Goal: Task Accomplishment & Management: Manage account settings

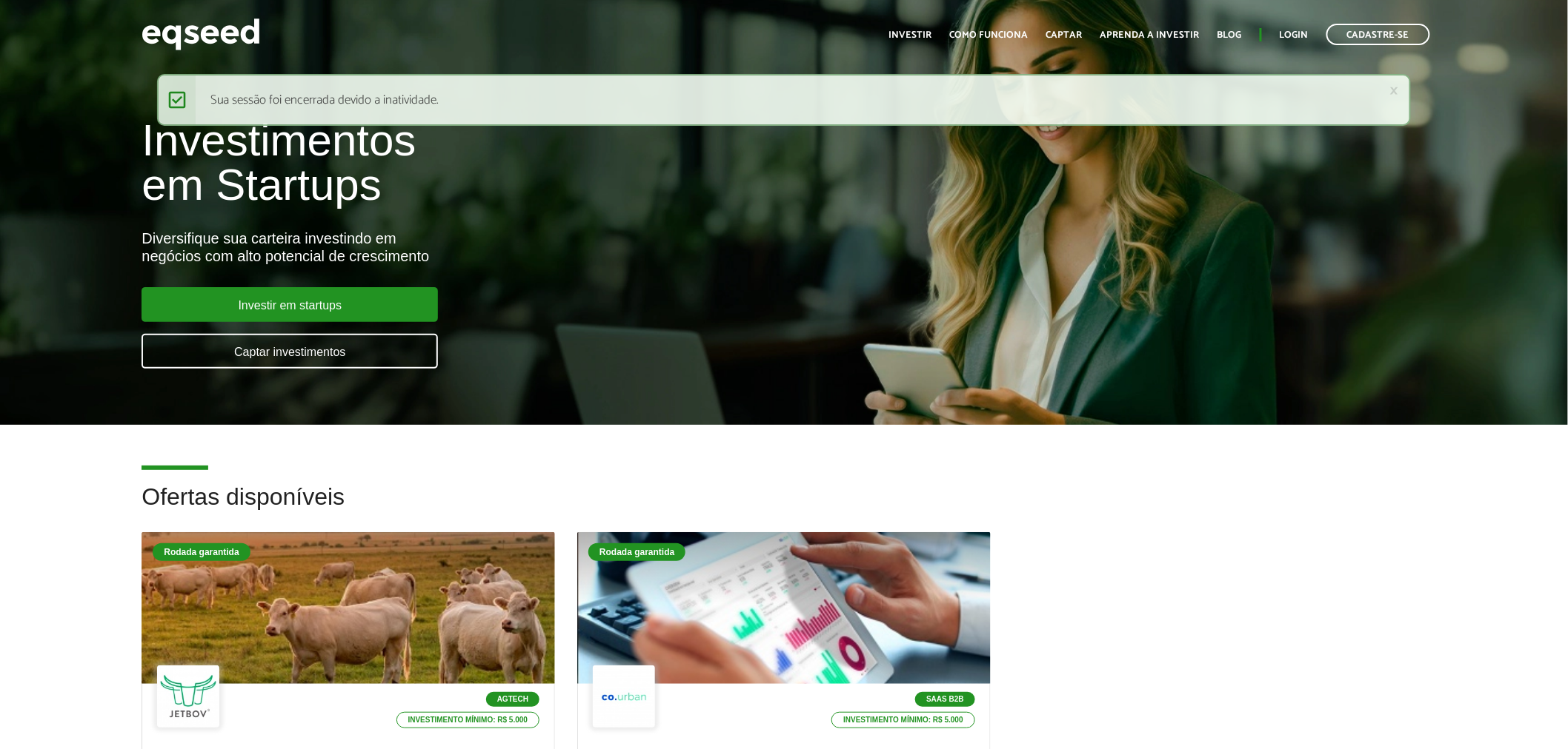
click at [1289, 24] on ul "Início Investir Como funciona Captar Aprenda a investir Blog Login Cadastre-se" at bounding box center [1160, 34] width 556 height 22
click at [1290, 30] on link "Login" at bounding box center [1294, 35] width 29 height 10
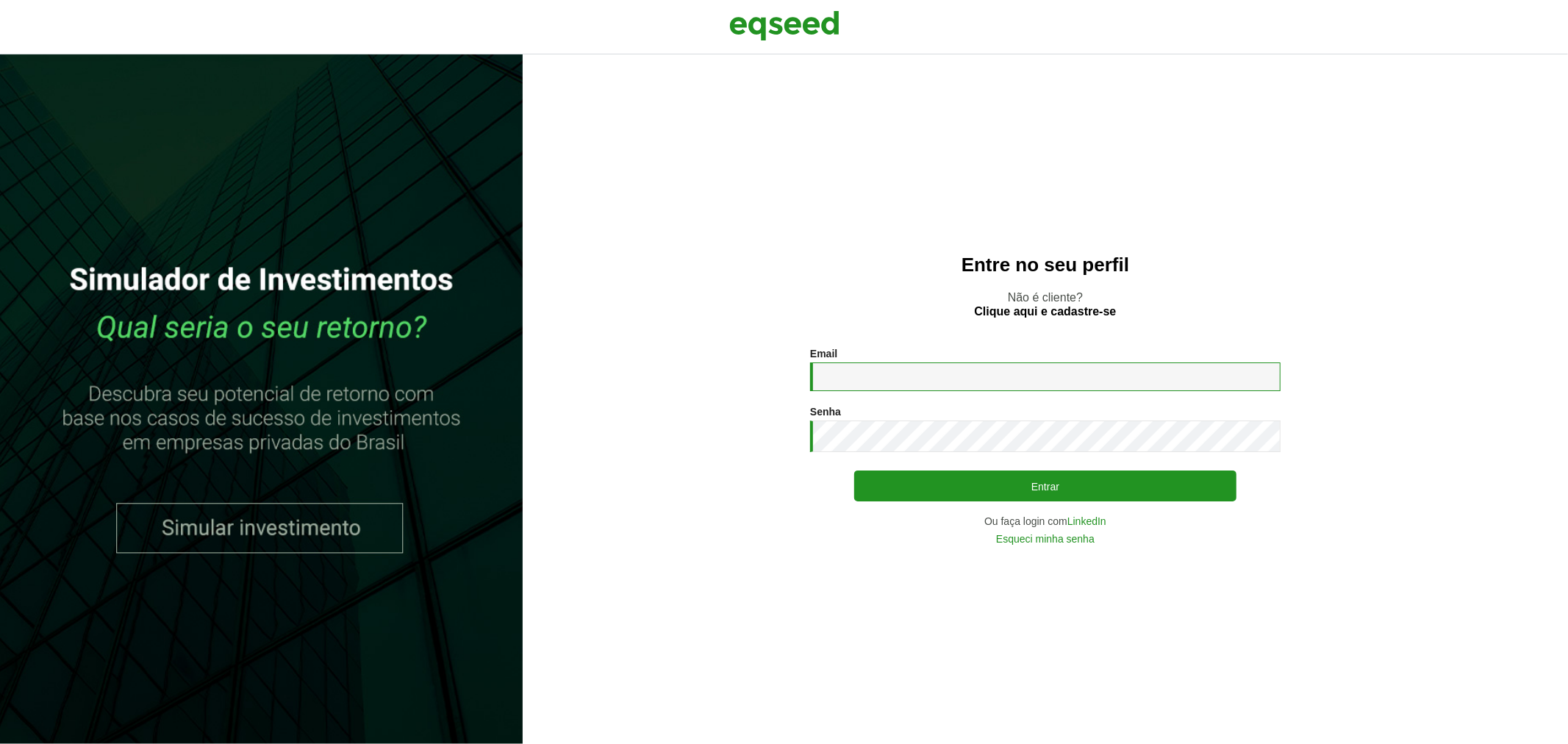
type input "**********"
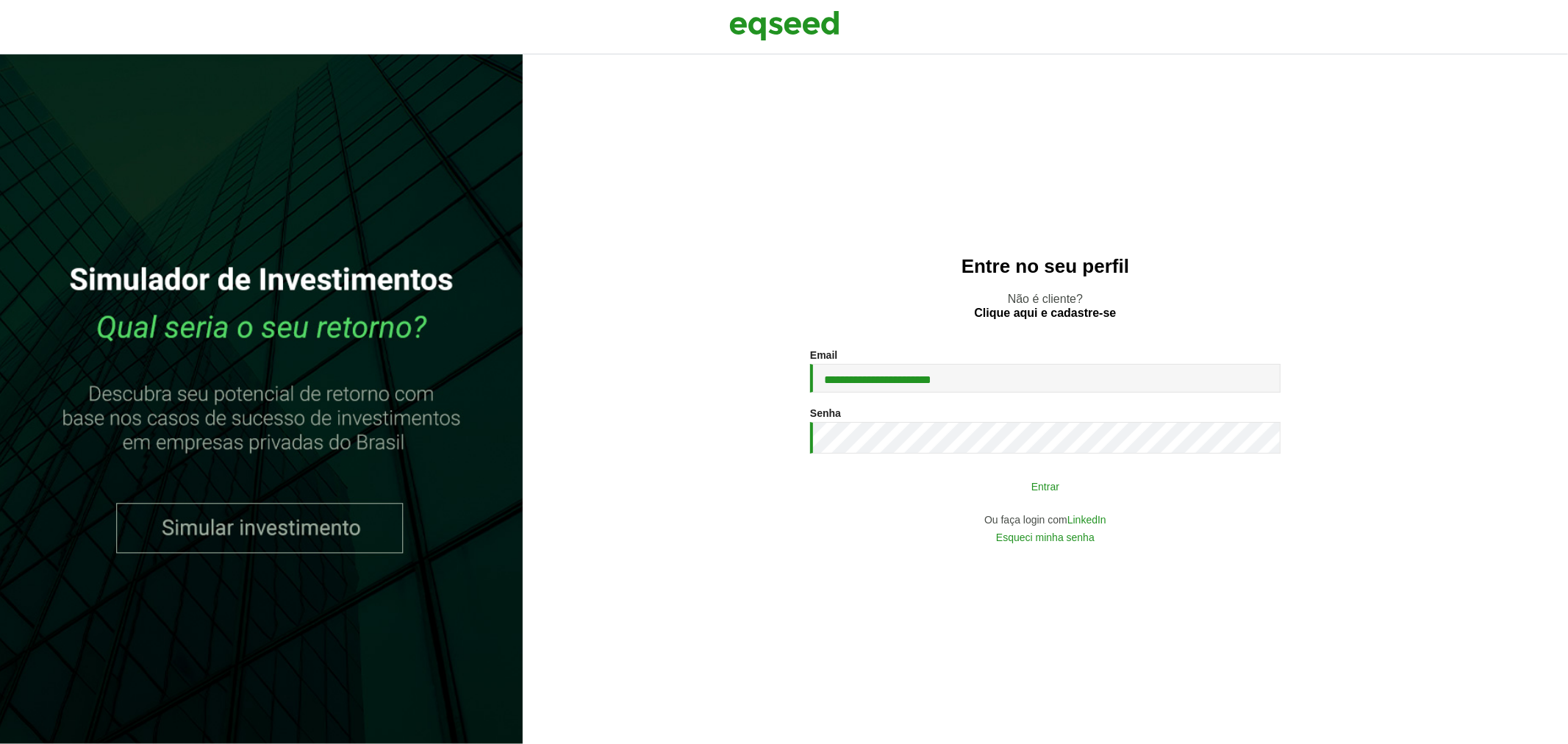
drag, startPoint x: 0, startPoint y: 0, endPoint x: 952, endPoint y: 489, distance: 1070.2
click at [952, 489] on button "Entrar" at bounding box center [1045, 486] width 382 height 28
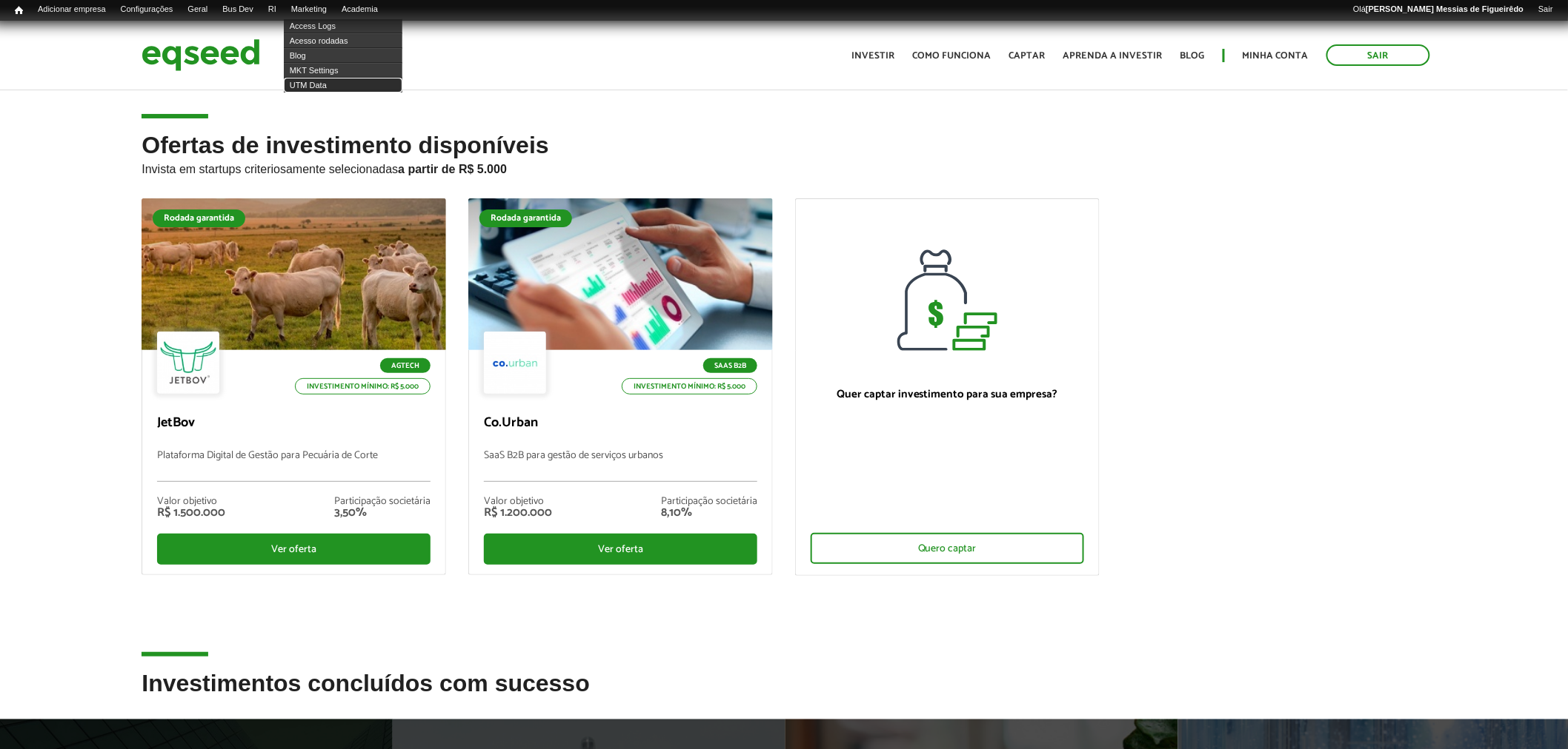
click at [313, 80] on link "UTM Data" at bounding box center [343, 85] width 118 height 15
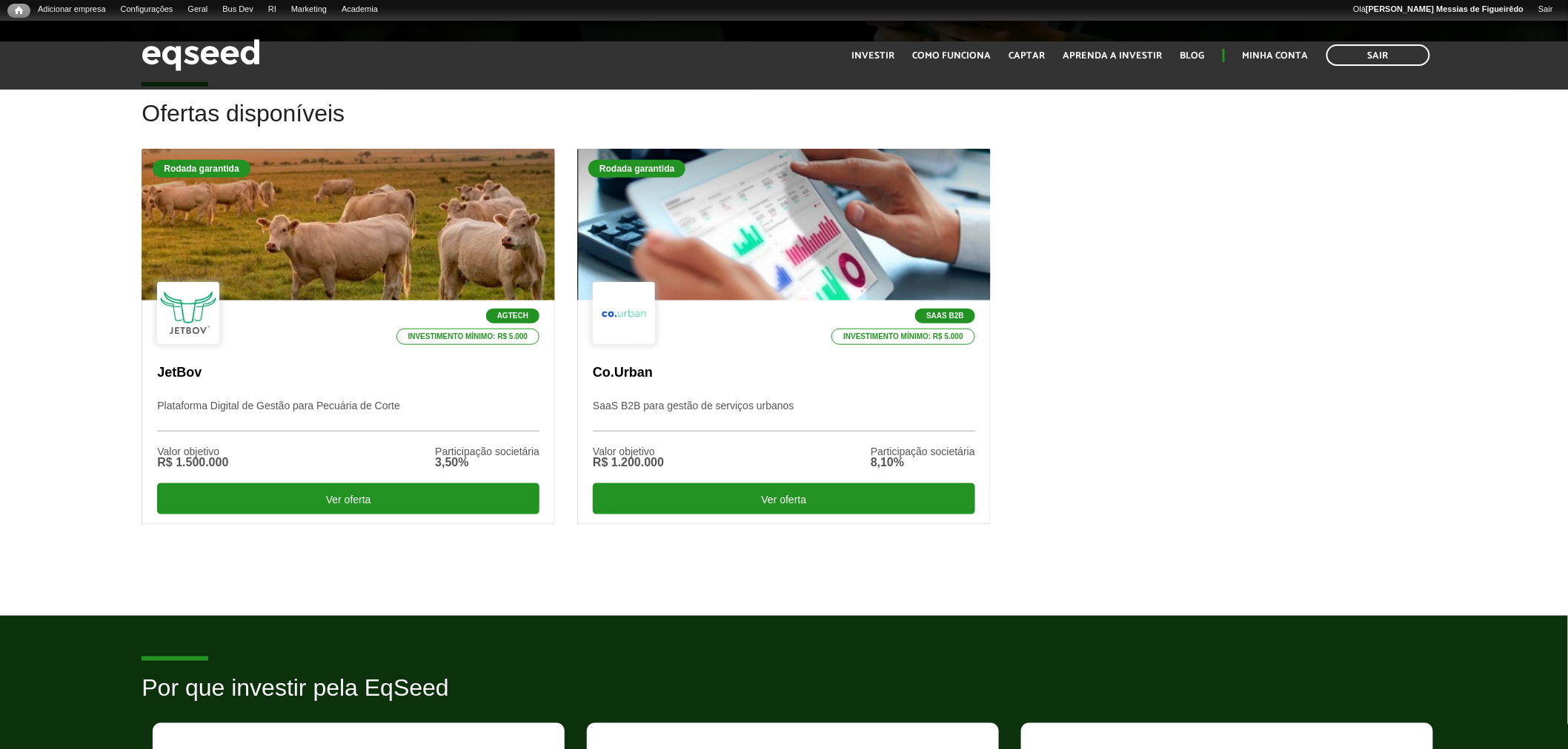
scroll to position [408, 0]
